Goal: Task Accomplishment & Management: Manage account settings

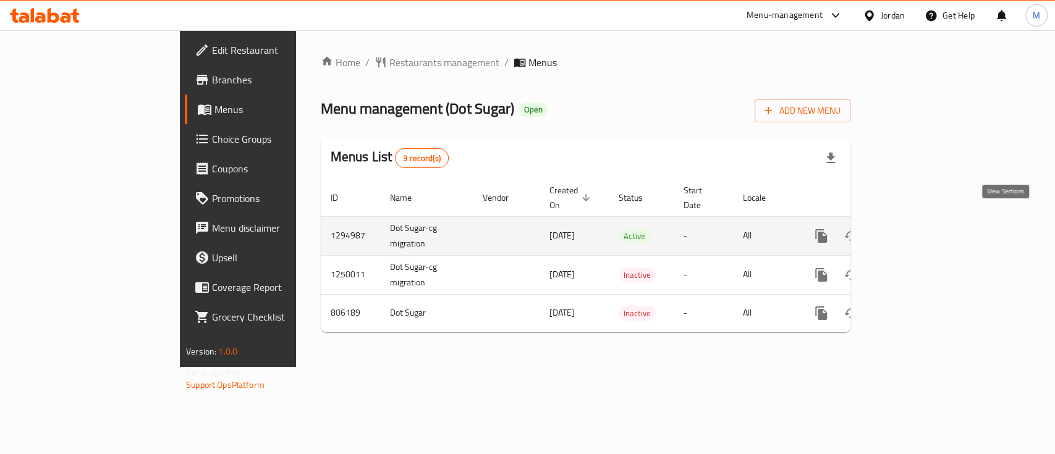
click at [918, 229] on icon "enhanced table" at bounding box center [910, 236] width 15 height 15
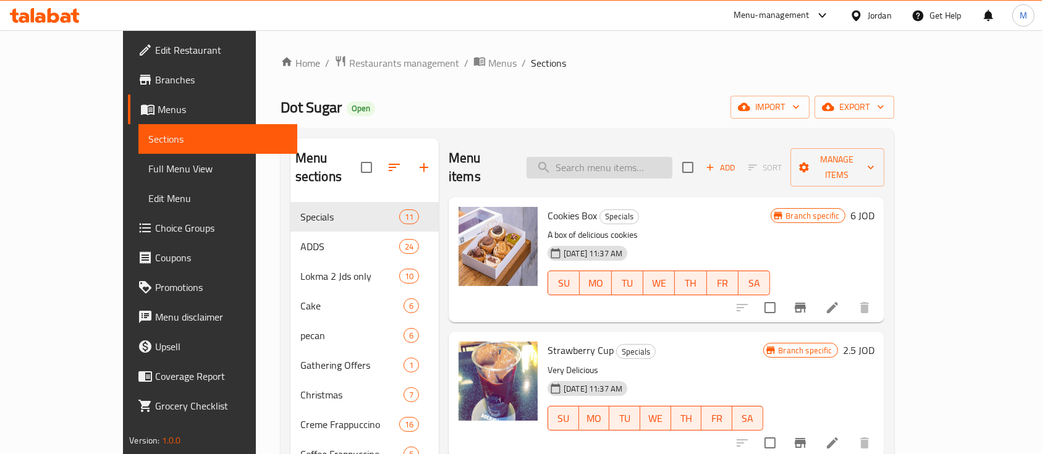
click at [591, 157] on input "search" at bounding box center [600, 168] width 146 height 22
paste input "mini pancake Oreo"
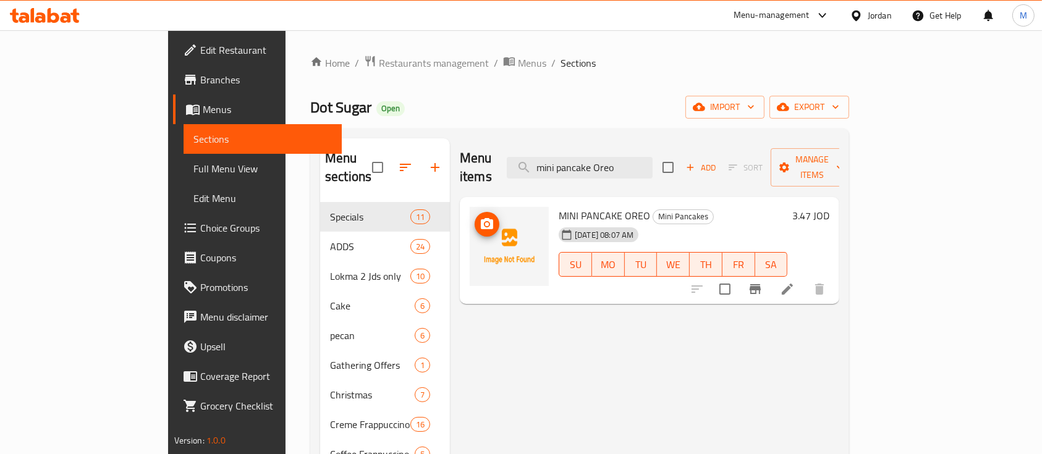
click at [480, 217] on icon "upload picture" at bounding box center [487, 224] width 15 height 15
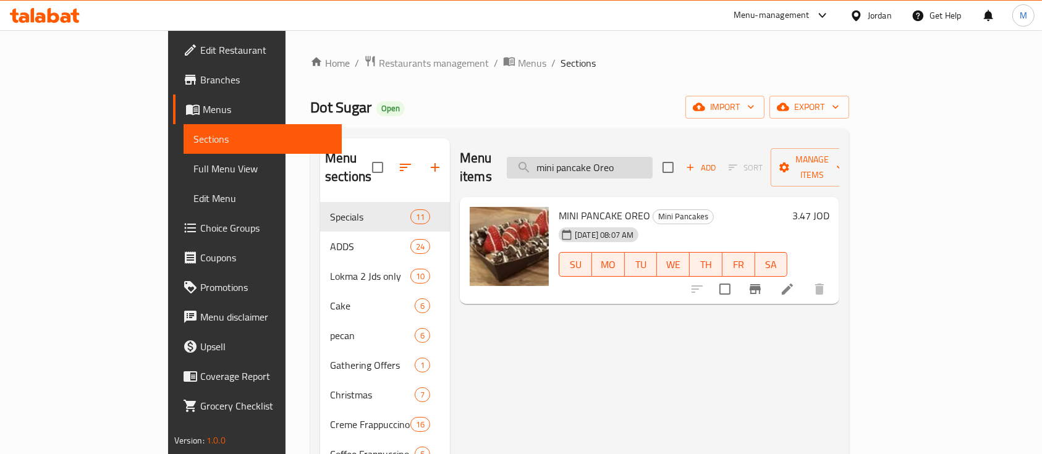
click at [631, 169] on input "mini pancake Oreo" at bounding box center [580, 168] width 146 height 22
click at [631, 162] on input "mini pancake Oreo" at bounding box center [580, 168] width 146 height 22
paste input "Dark Chocolate Sauce"
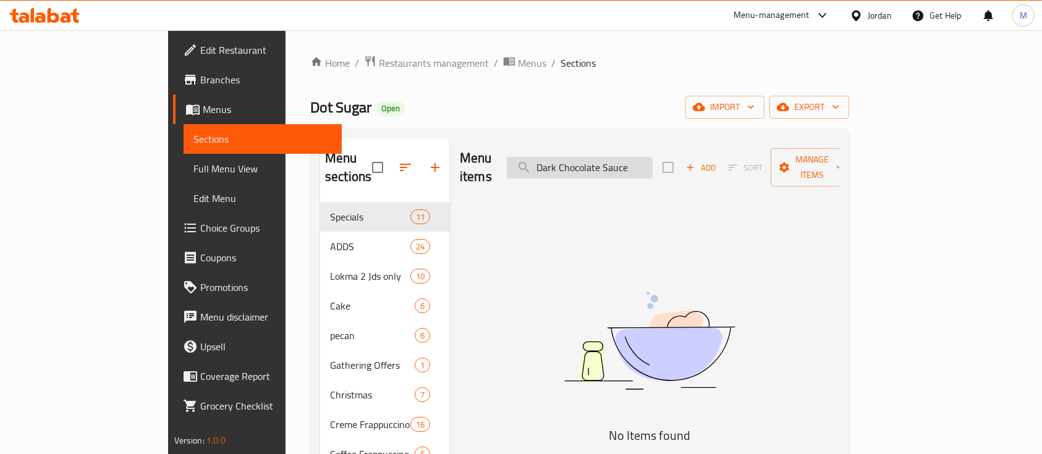
click at [641, 157] on input "Dark Chocolate Sauce" at bounding box center [580, 168] width 146 height 22
paste input "Strawberry Pieces"
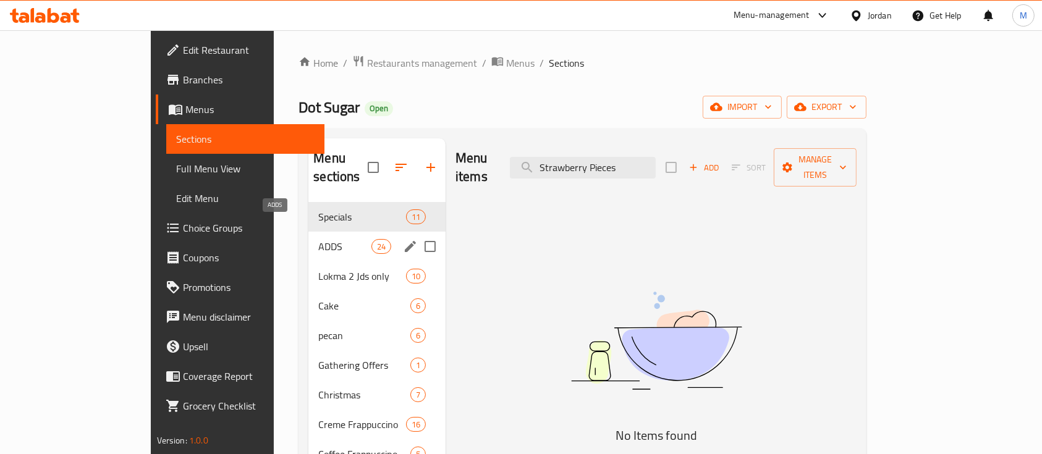
type input "Strawberry Pieces"
click at [318, 239] on span "ADDS" at bounding box center [344, 246] width 53 height 15
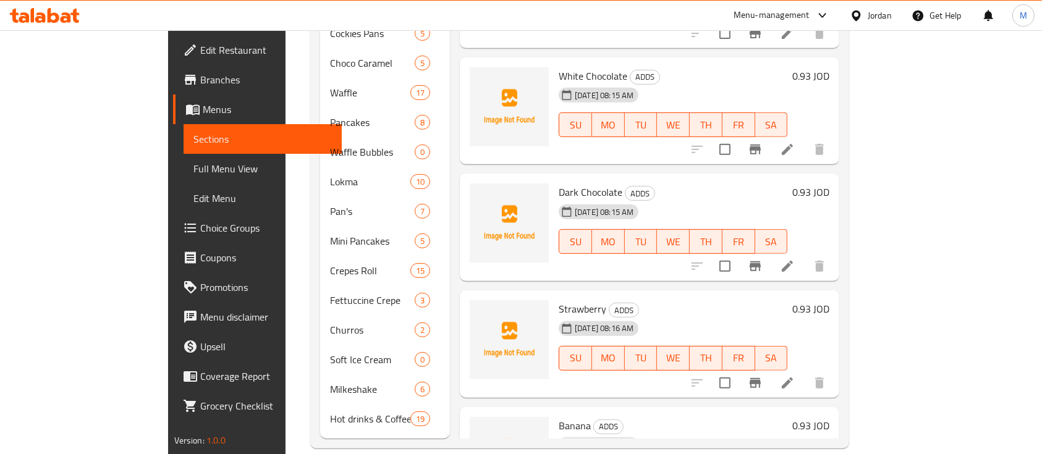
scroll to position [276, 0]
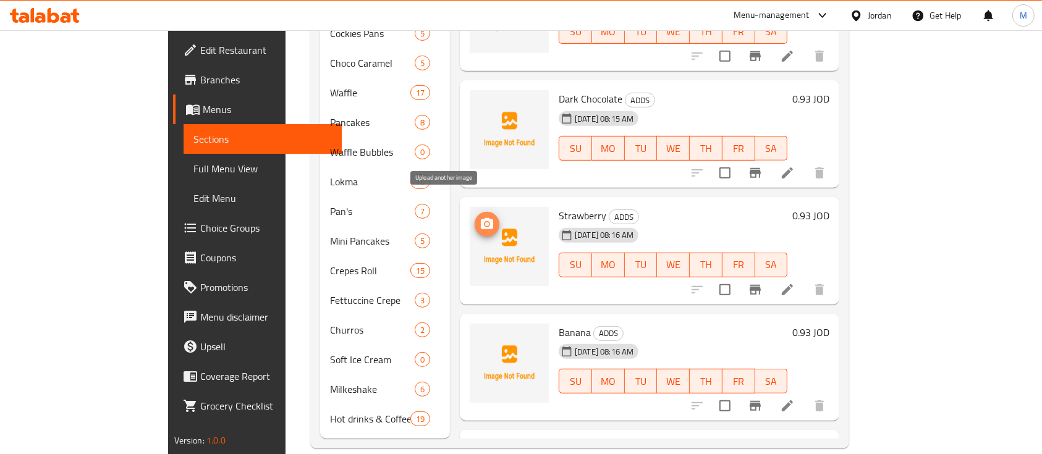
click at [480, 217] on icon "upload picture" at bounding box center [487, 224] width 15 height 15
click at [470, 207] on img at bounding box center [509, 246] width 79 height 79
click at [481, 218] on icon "upload picture" at bounding box center [487, 223] width 12 height 11
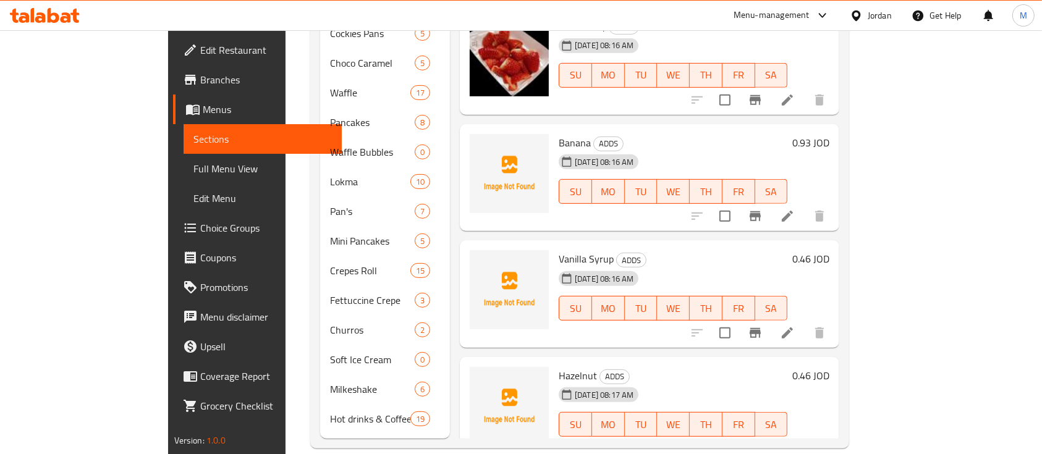
scroll to position [359, 0]
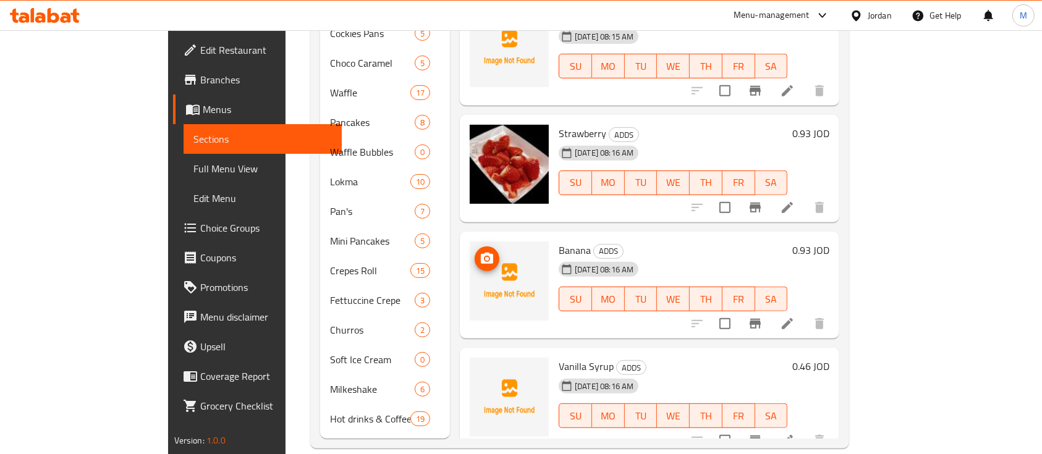
click at [480, 252] on icon "upload picture" at bounding box center [487, 259] width 15 height 15
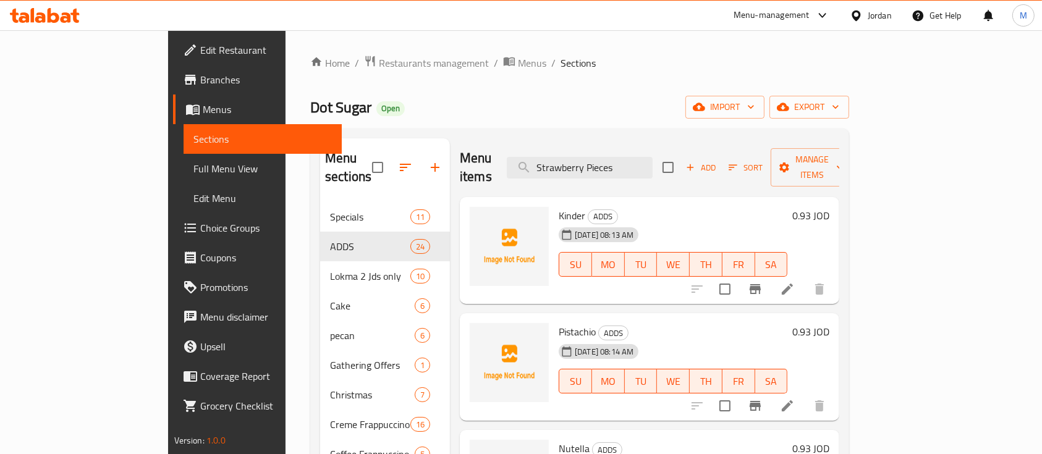
scroll to position [164, 0]
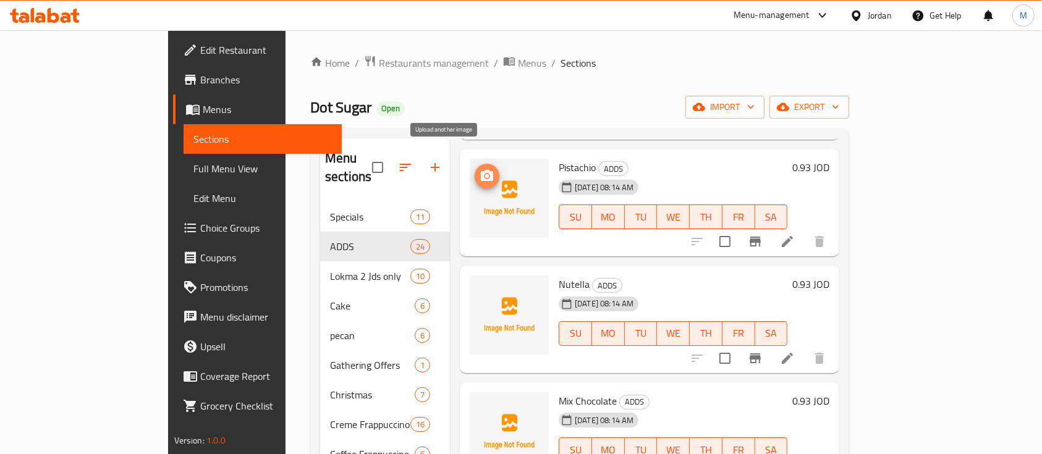
click at [481, 170] on icon "upload picture" at bounding box center [487, 175] width 12 height 11
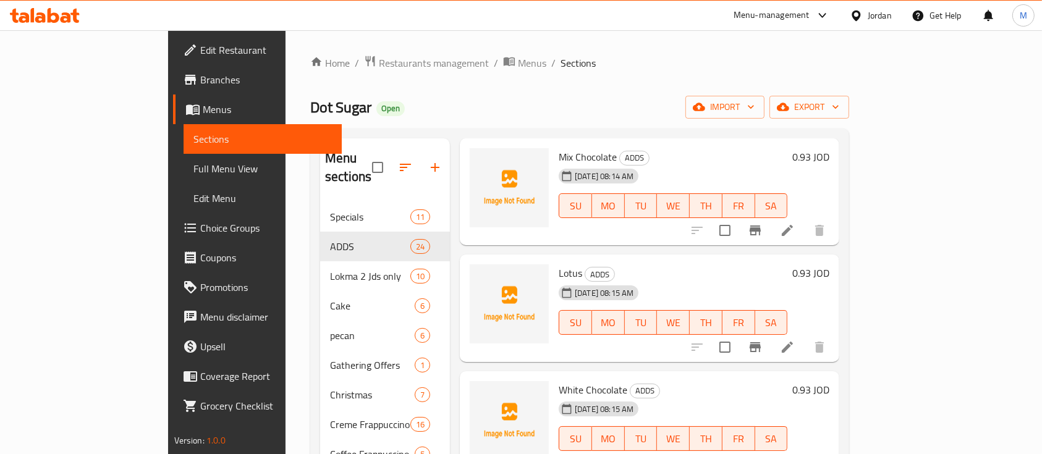
scroll to position [495, 0]
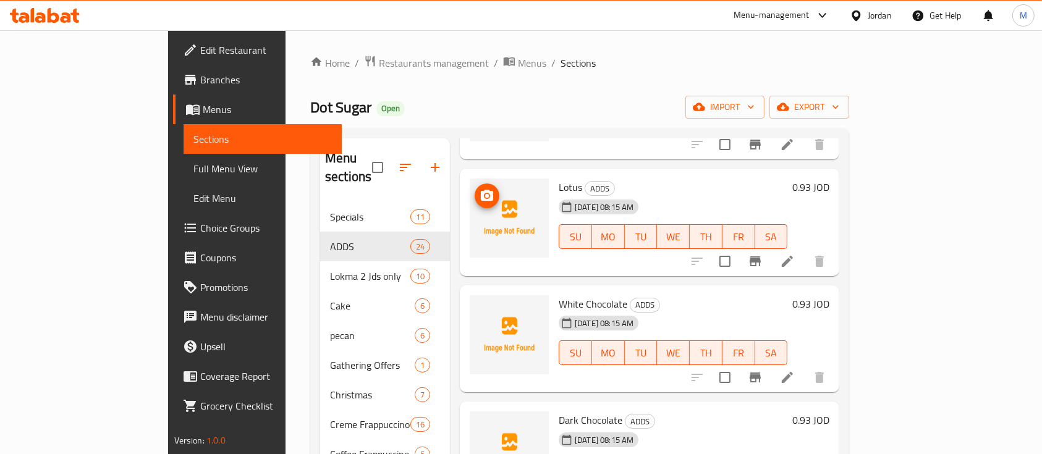
click at [485, 194] on circle "upload picture" at bounding box center [487, 196] width 4 height 4
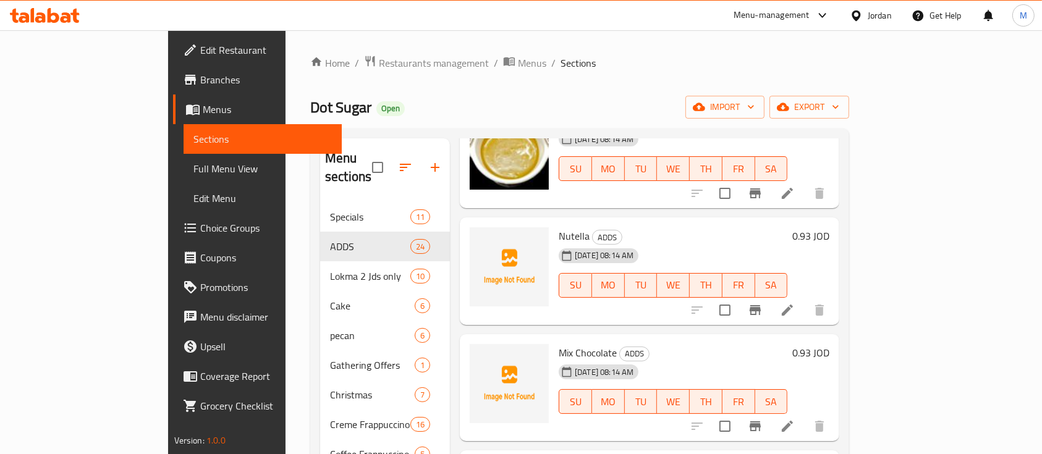
scroll to position [194, 0]
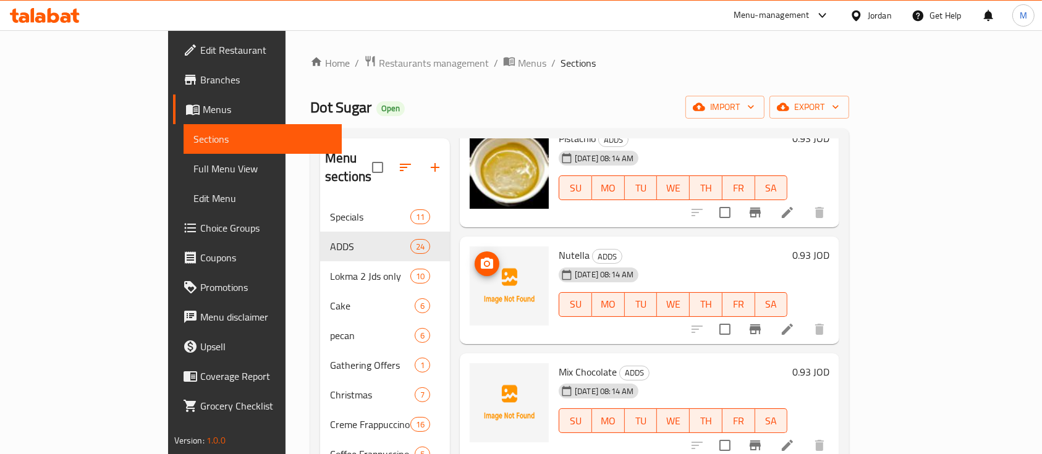
click at [475, 252] on button "upload picture" at bounding box center [487, 264] width 25 height 25
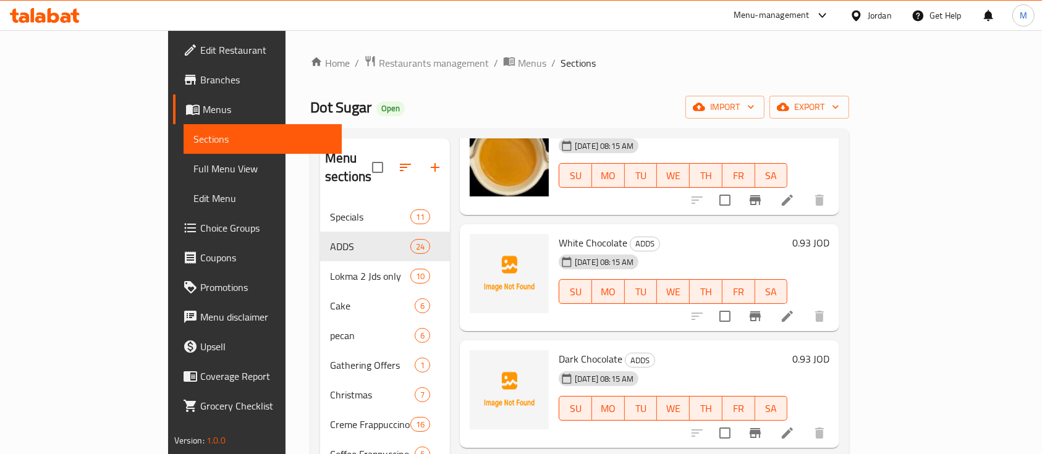
scroll to position [577, 0]
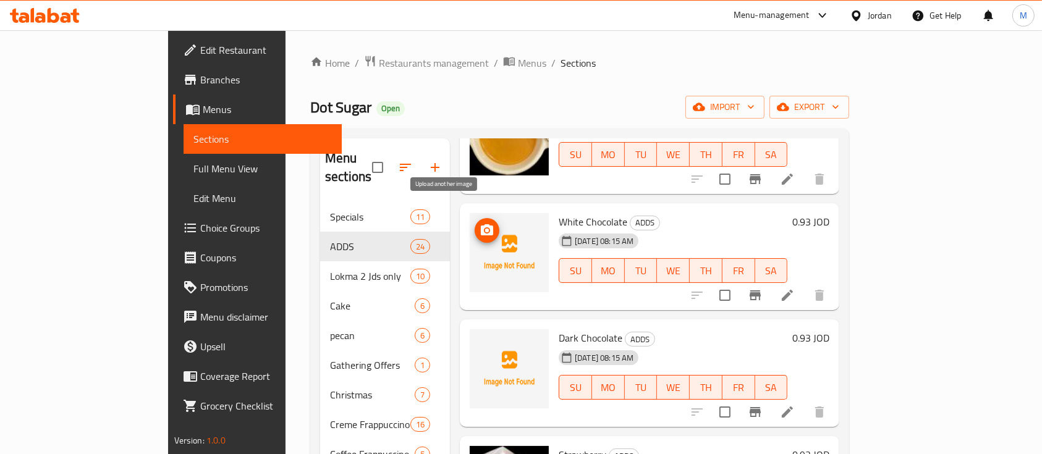
click at [481, 224] on icon "upload picture" at bounding box center [487, 229] width 12 height 11
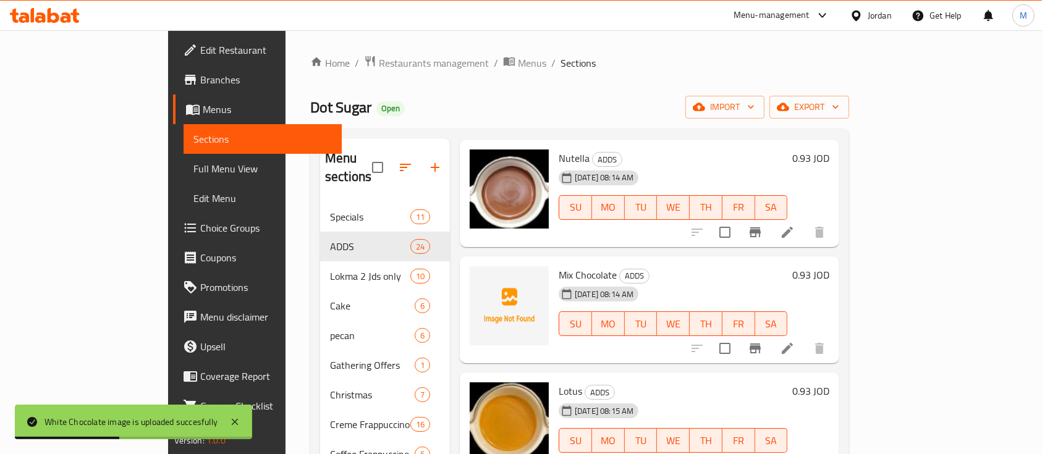
scroll to position [330, 0]
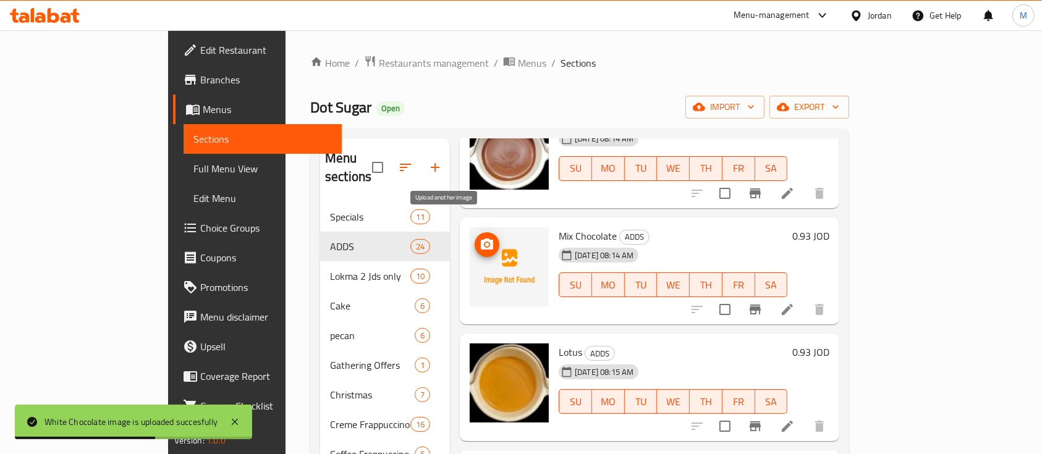
click at [475, 237] on span "upload picture" at bounding box center [487, 244] width 25 height 15
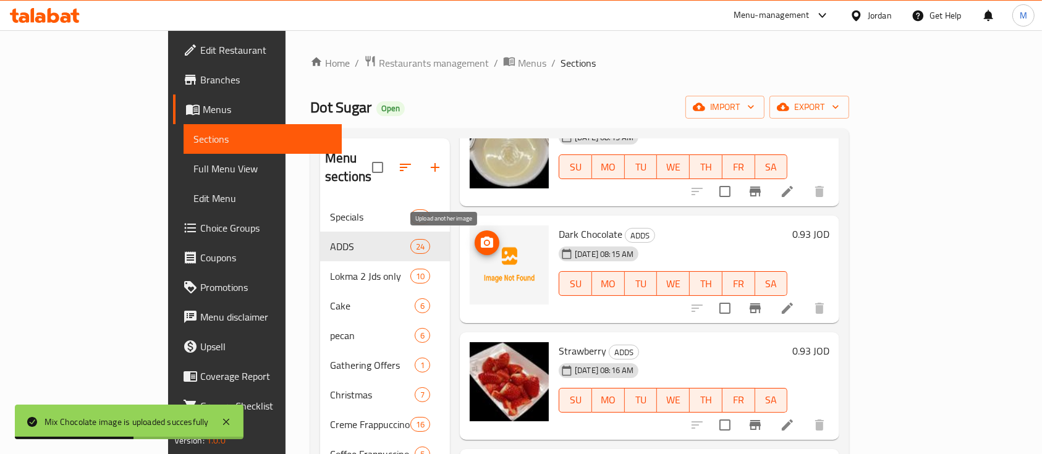
scroll to position [659, 0]
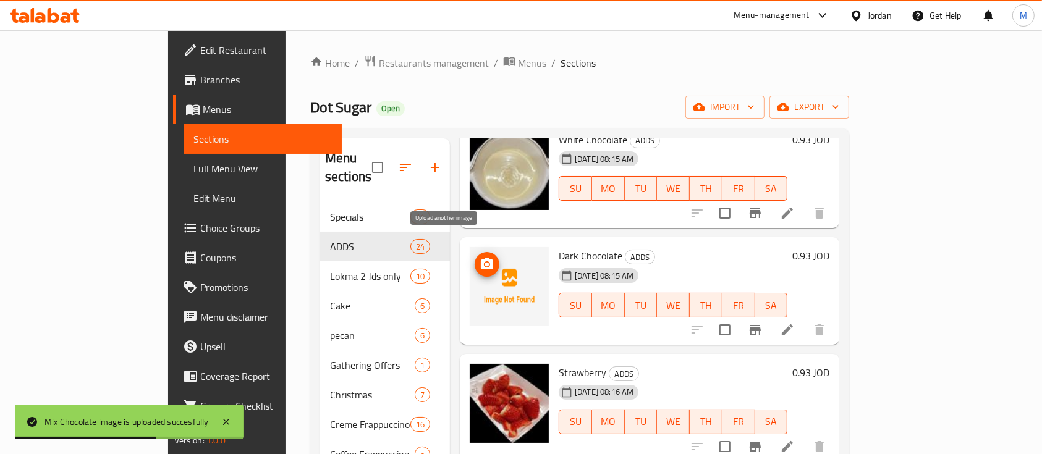
click at [481, 258] on icon "upload picture" at bounding box center [487, 263] width 12 height 11
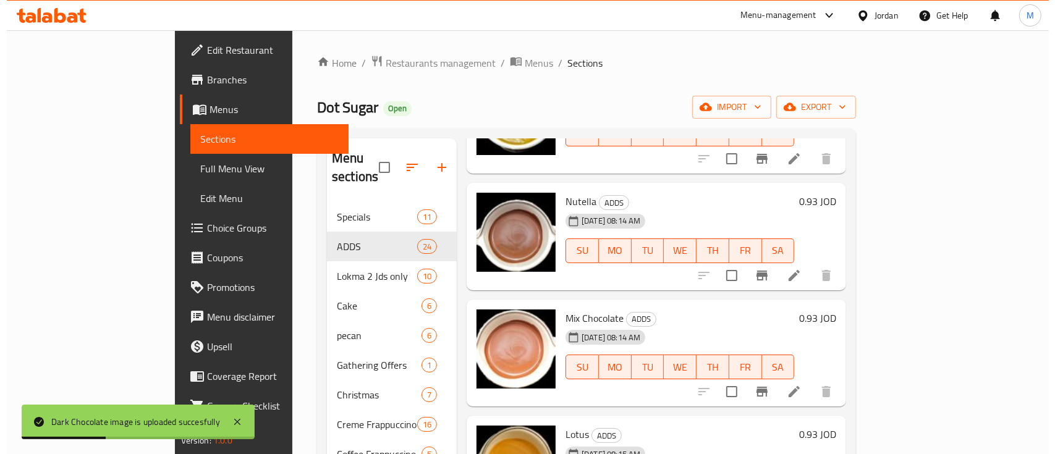
scroll to position [0, 0]
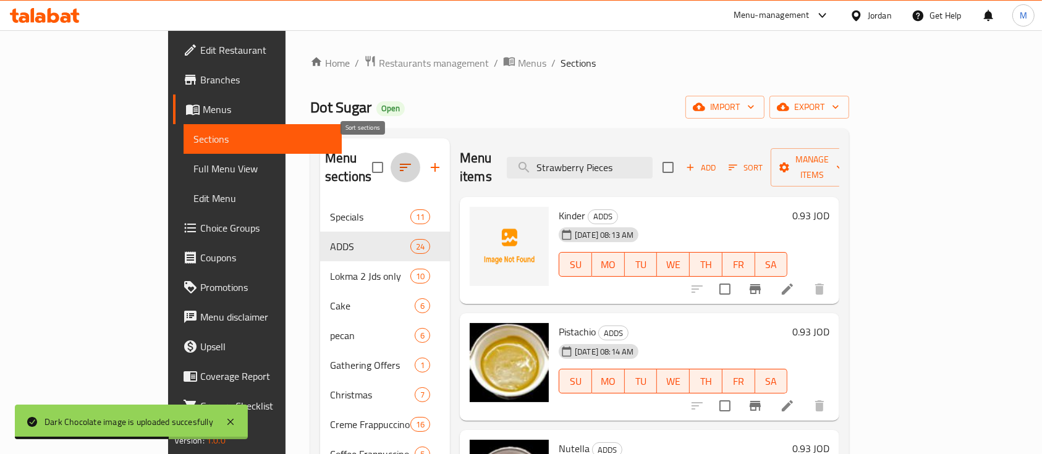
click at [398, 160] on icon "button" at bounding box center [405, 167] width 15 height 15
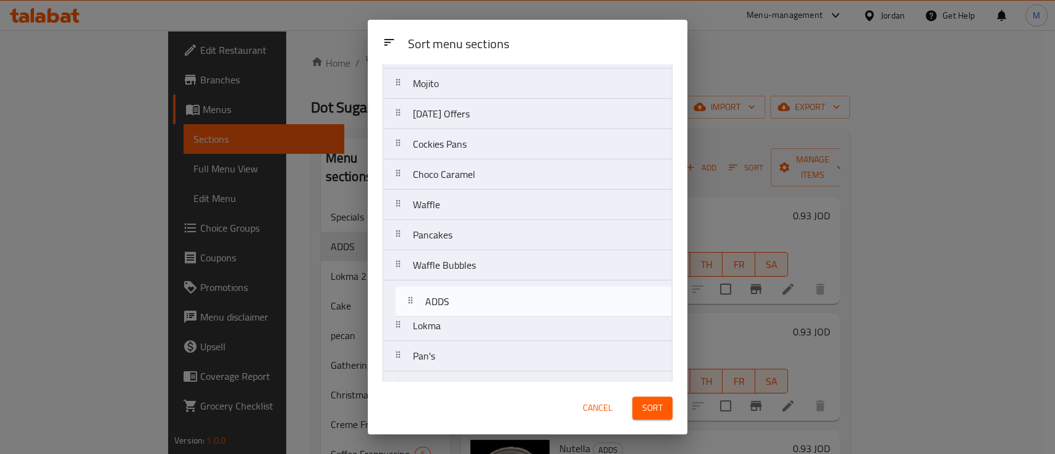
scroll to position [306, 0]
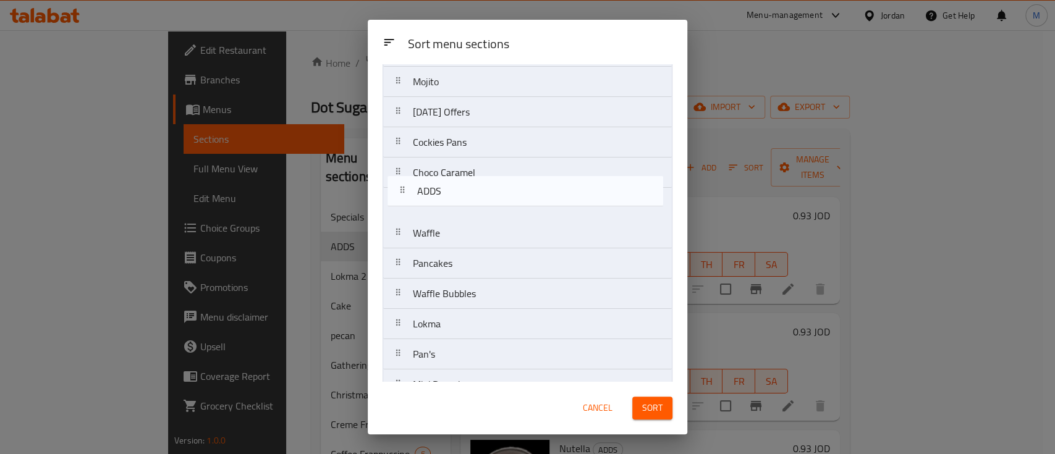
drag, startPoint x: 430, startPoint y: 148, endPoint x: 435, endPoint y: 198, distance: 50.3
click at [435, 198] on nav "Specials ADDS Lokma 2 Jds only Cake pecan Gathering Offers Christmas Creme Frap…" at bounding box center [528, 188] width 290 height 789
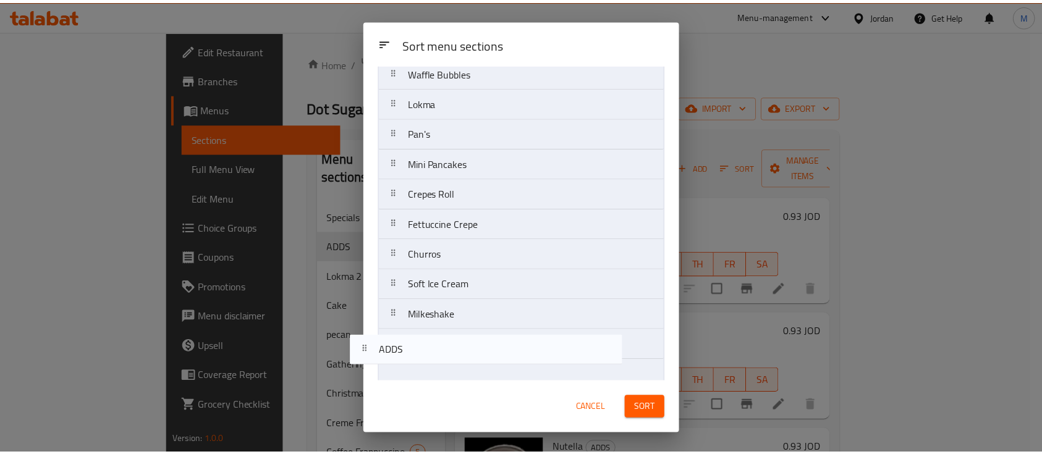
scroll to position [509, 0]
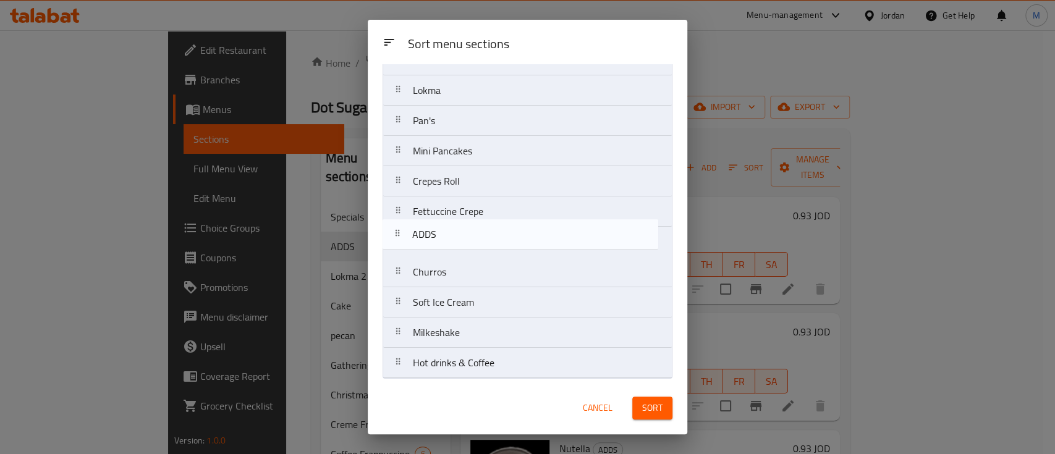
drag, startPoint x: 537, startPoint y: 210, endPoint x: 537, endPoint y: 257, distance: 47.6
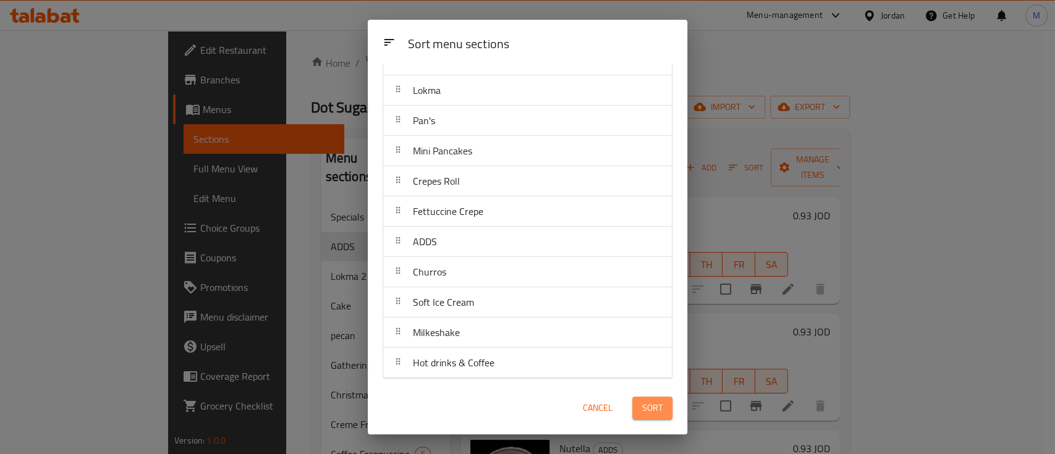
click at [665, 404] on button "Sort" at bounding box center [652, 408] width 40 height 23
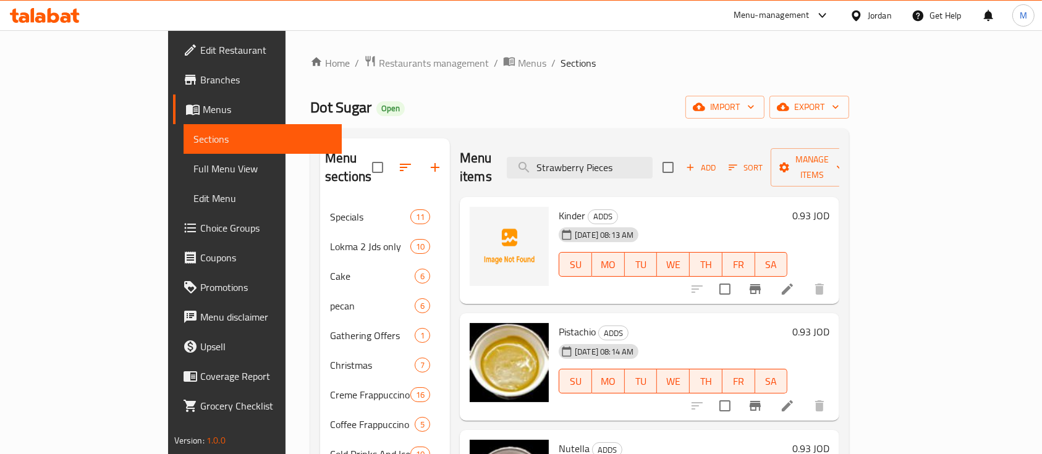
click at [762, 20] on div "Menu-management" at bounding box center [772, 15] width 76 height 15
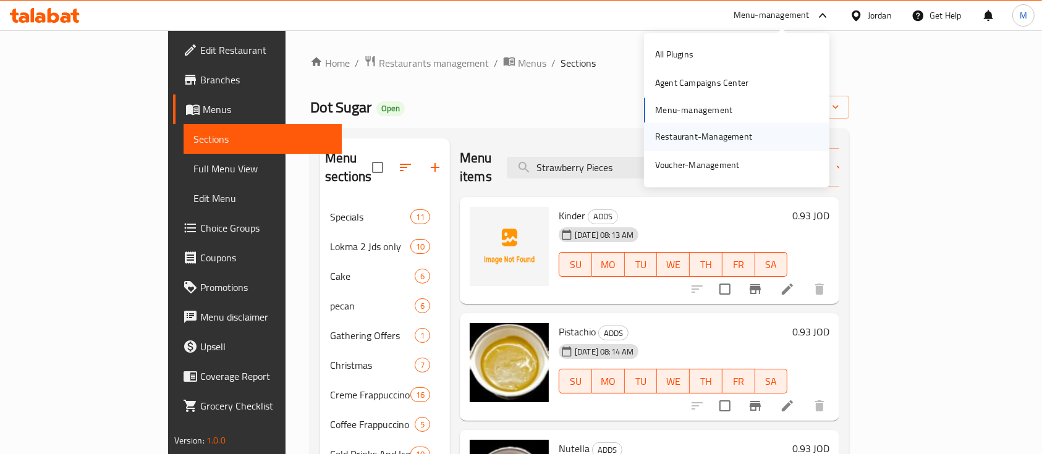
click at [712, 136] on div "Restaurant-Management" at bounding box center [703, 137] width 97 height 14
